Goal: Use online tool/utility: Utilize a website feature to perform a specific function

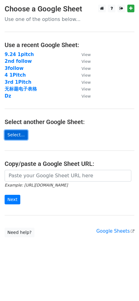
click at [15, 133] on link "Select..." at bounding box center [16, 135] width 23 height 10
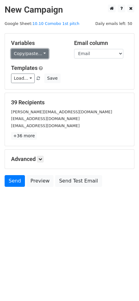
click at [43, 54] on link "Copy/paste..." at bounding box center [30, 54] width 38 height 10
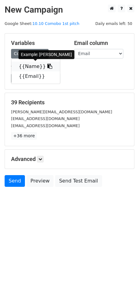
click at [47, 67] on icon at bounding box center [49, 66] width 5 height 5
